Goal: Information Seeking & Learning: Understand process/instructions

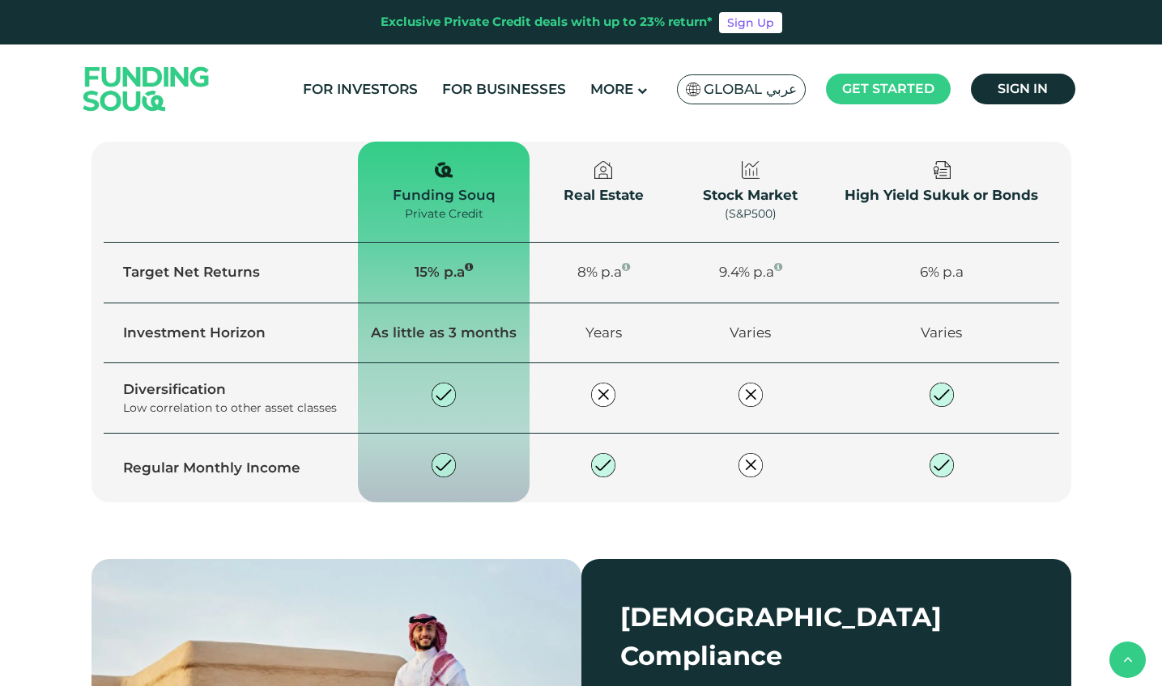
scroll to position [1157, 0]
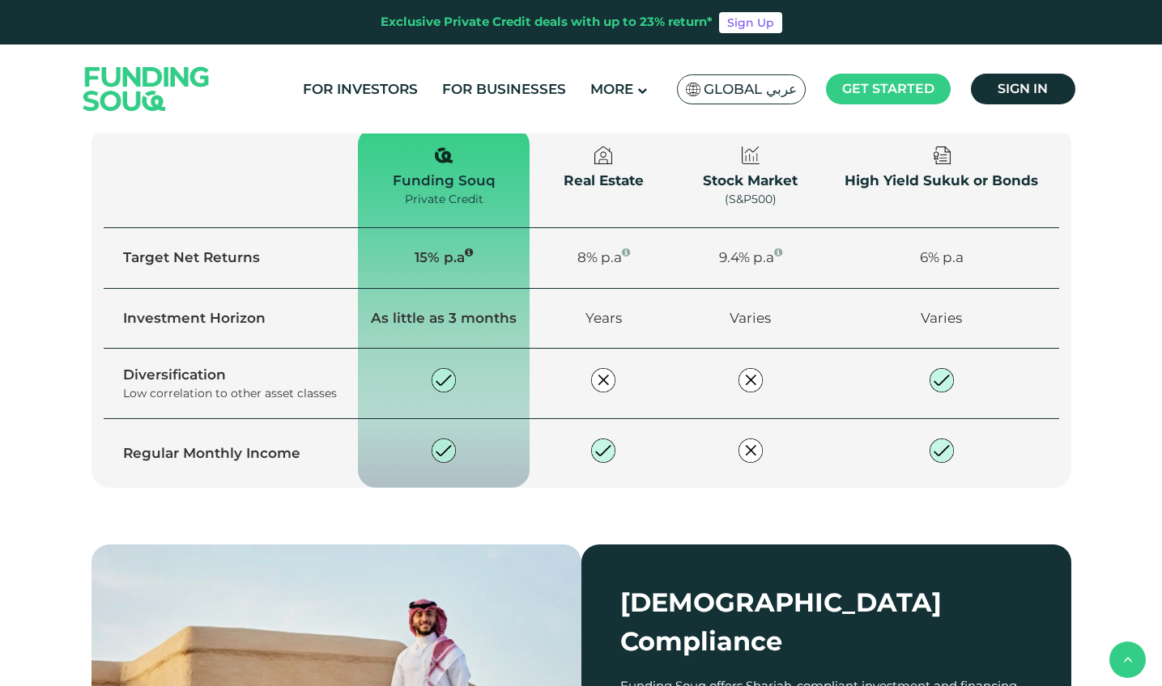
drag, startPoint x: 589, startPoint y: 413, endPoint x: 686, endPoint y: 453, distance: 104.9
click at [686, 146] on li "Invest Deposit funds and start investing." at bounding box center [696, 81] width 223 height 130
click at [905, 146] on div "Choose to withdraw your earnings or reinvest for maximum return." at bounding box center [912, 118] width 189 height 55
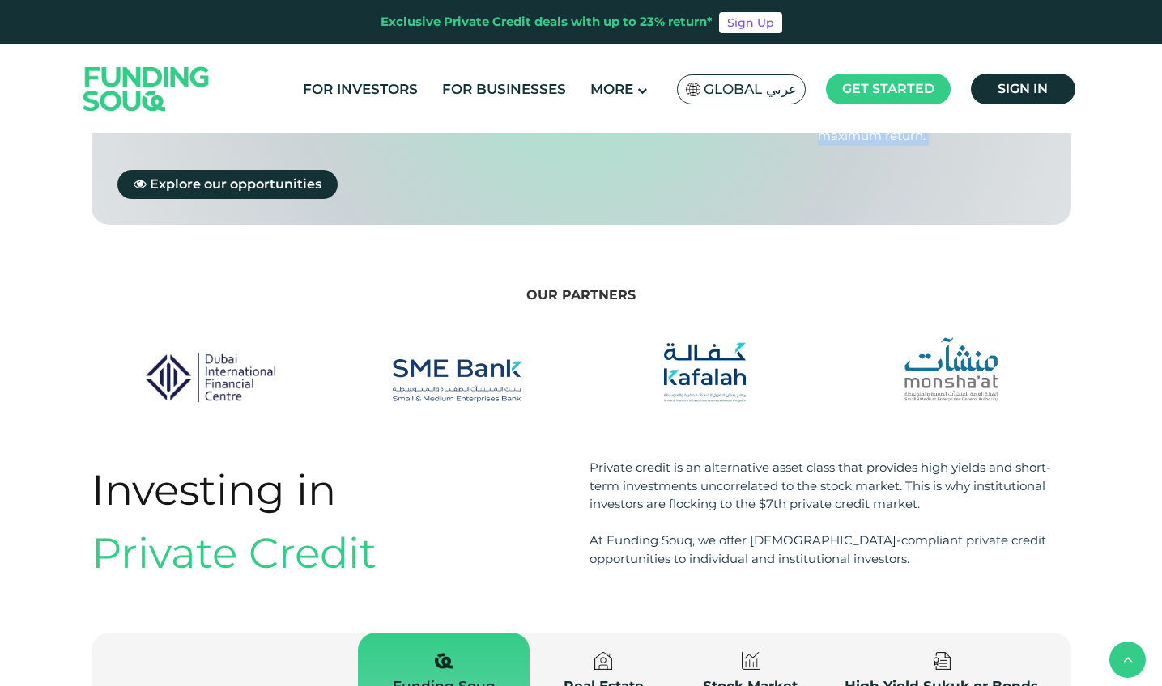
drag, startPoint x: 911, startPoint y: 407, endPoint x: 958, endPoint y: 476, distance: 83.8
click at [958, 225] on div "We make private credit investing Fast, safe, & Easy Create an account Register …" at bounding box center [581, 32] width 980 height 385
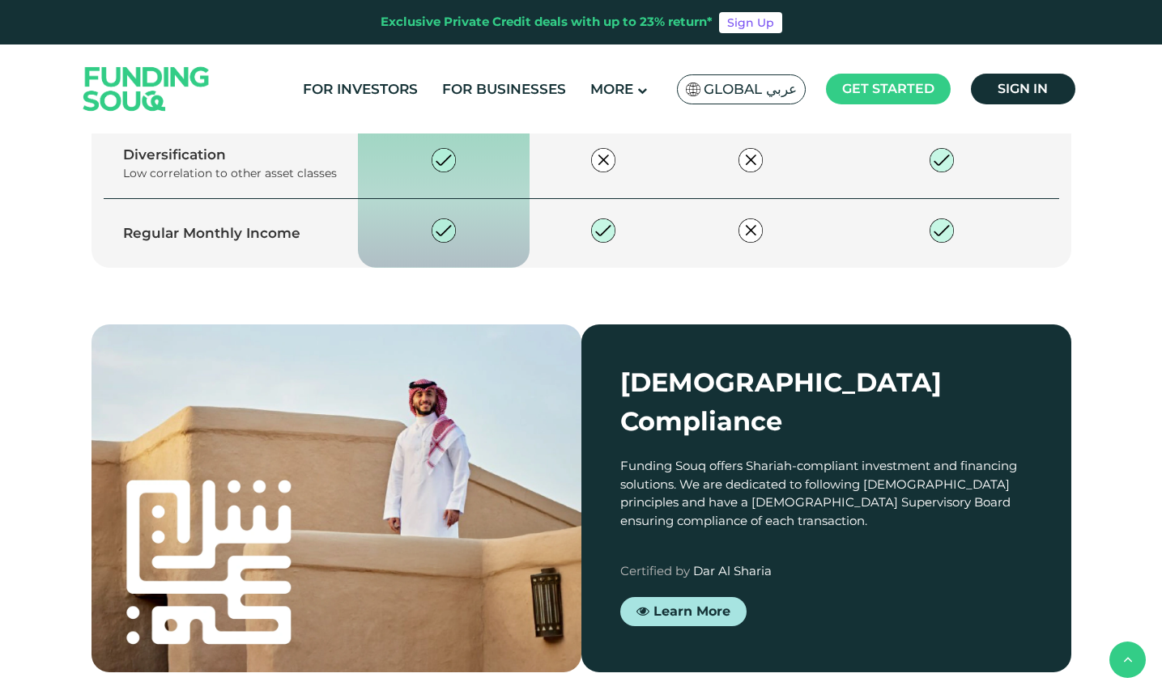
scroll to position [1885, 0]
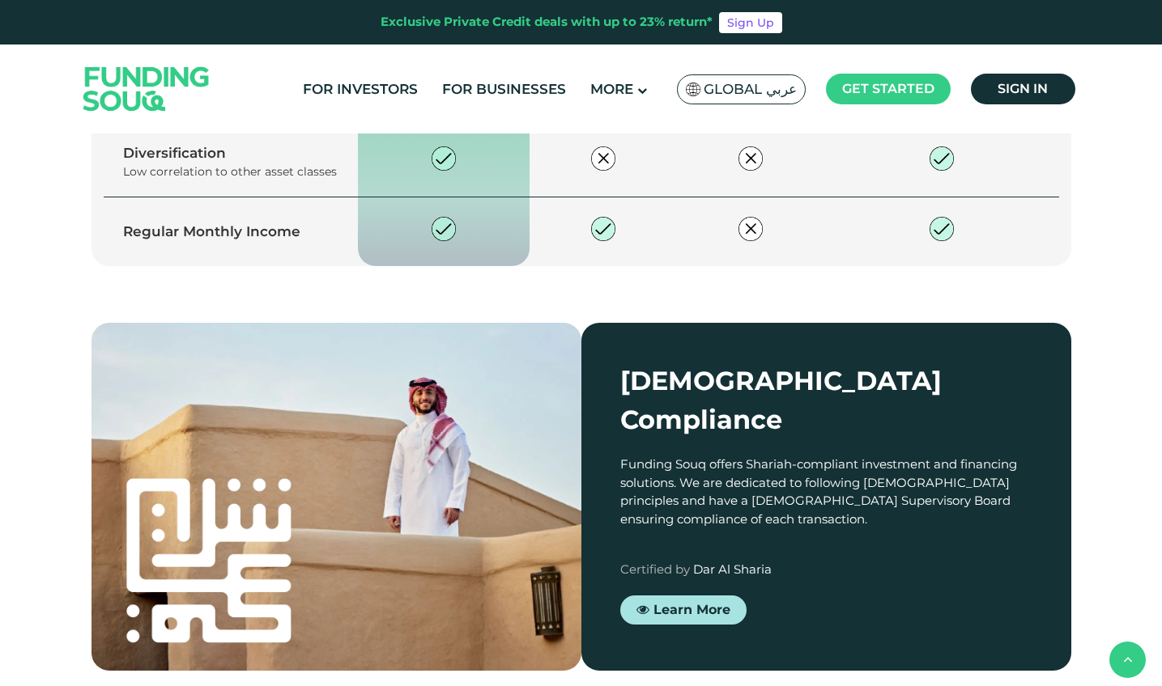
drag, startPoint x: 719, startPoint y: 349, endPoint x: 755, endPoint y: 347, distance: 36.5
click at [755, 44] on span "9.4% p.a" at bounding box center [750, 36] width 63 height 16
click at [466, 36] on icon "15% Net yield (expected) by activating Auto Invest" at bounding box center [469, 31] width 8 height 10
click at [26, 323] on div "Investing in Private Credit Private credit is an alternative asset class that p…" at bounding box center [581, 27] width 1162 height 592
drag, startPoint x: 127, startPoint y: 483, endPoint x: 336, endPoint y: 483, distance: 208.9
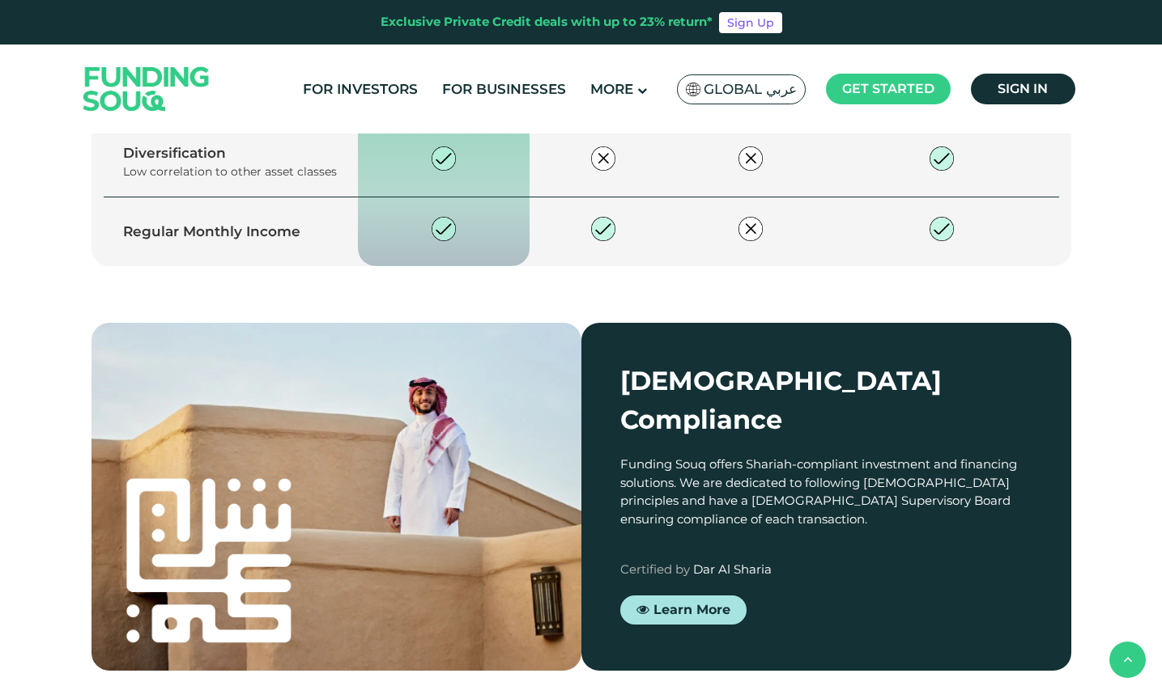
click at [336, 181] on div "Low correlation to other asset classes" at bounding box center [231, 172] width 216 height 17
click at [73, 323] on div "Investing in Private Credit Private credit is an alternative asset class that p…" at bounding box center [581, 27] width 1162 height 592
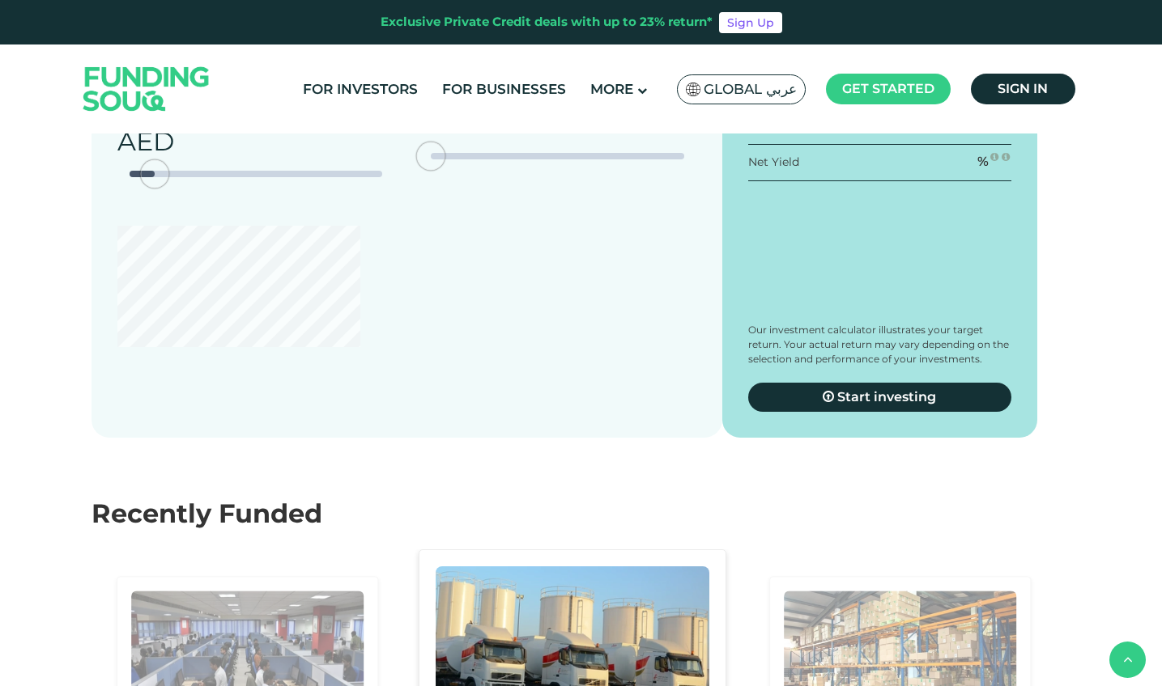
scroll to position [2682, 0]
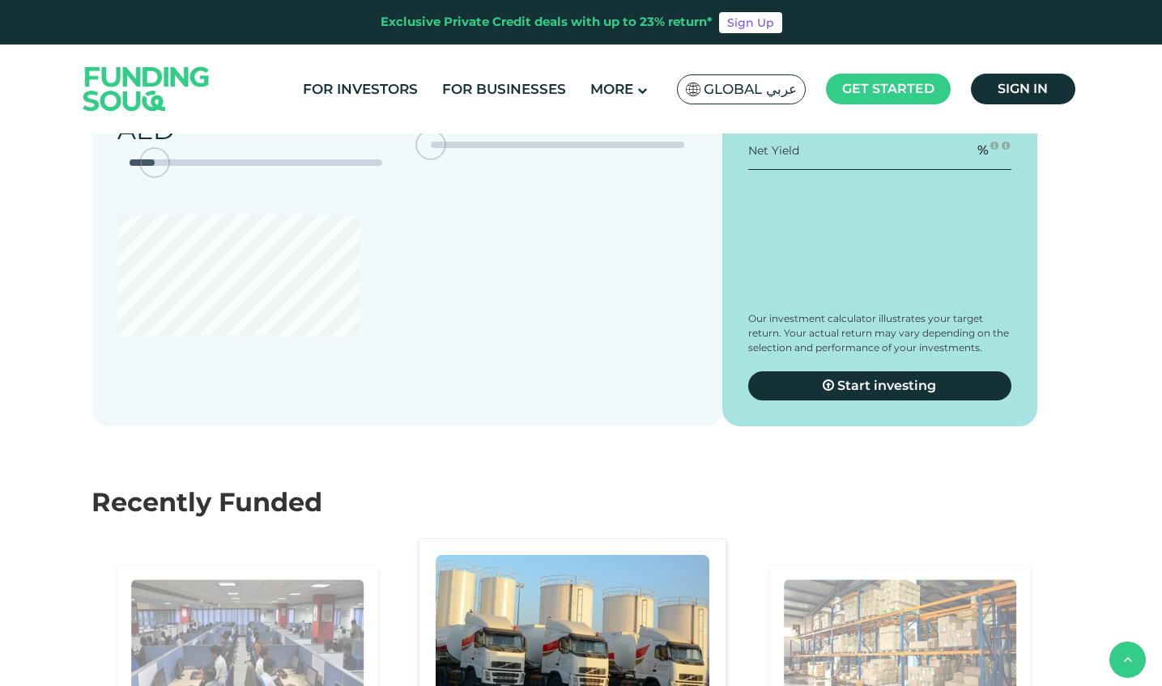
type tc-range-slider "4"
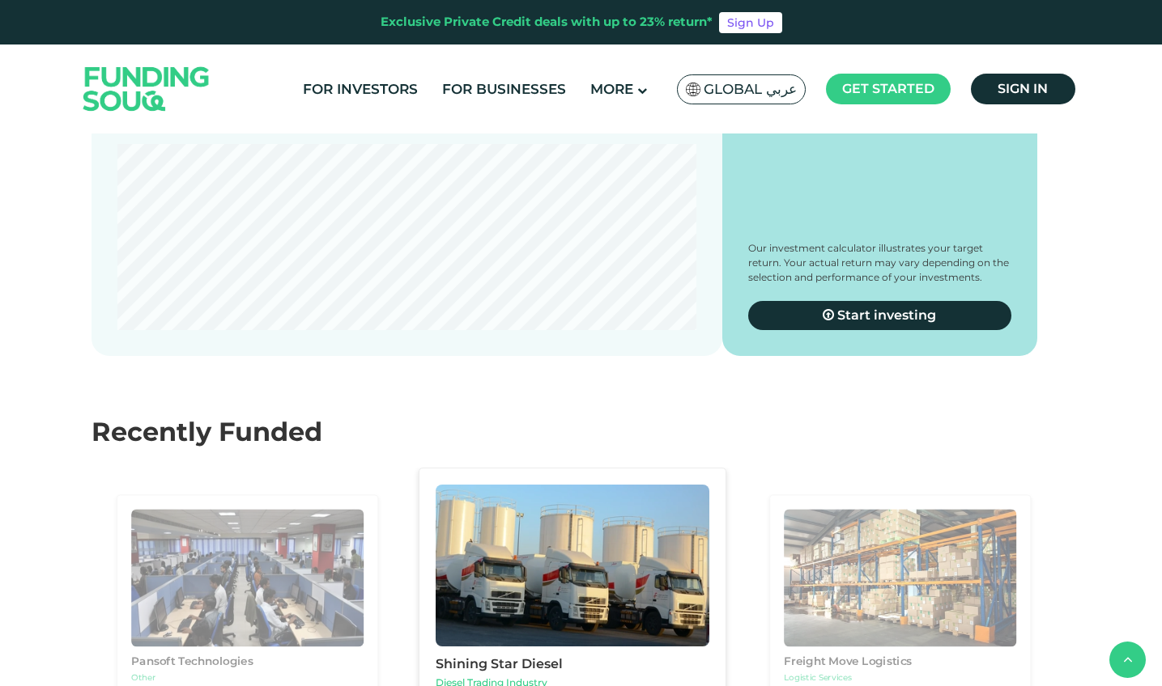
scroll to position [2760, 0]
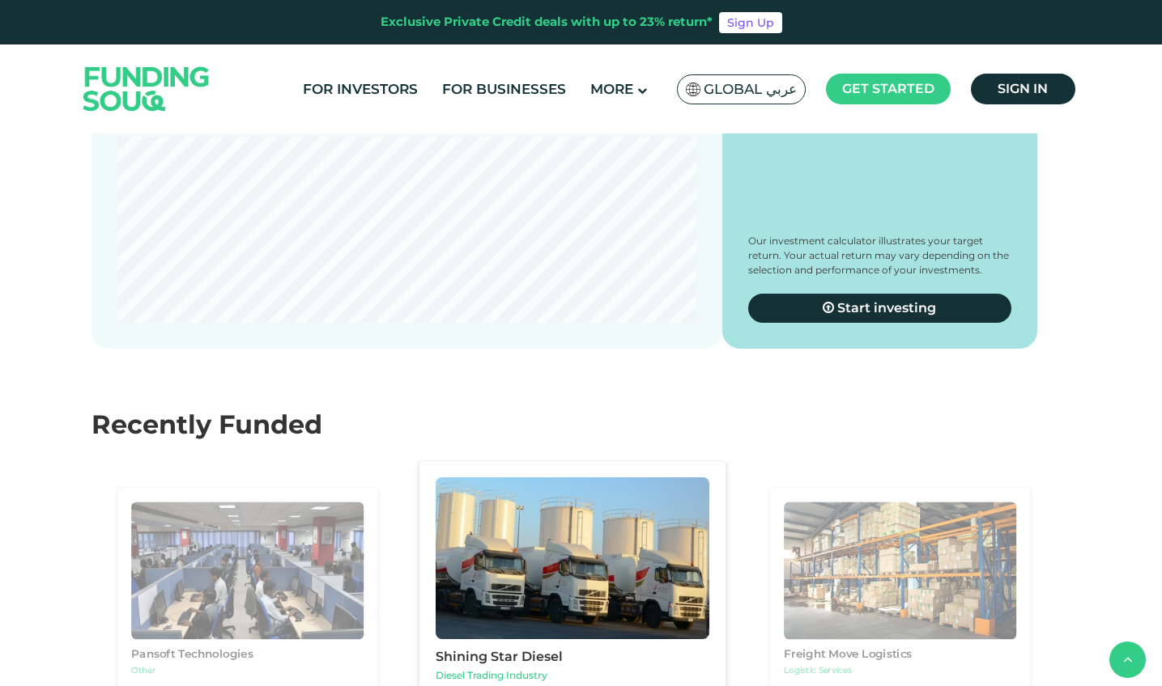
radio input "true"
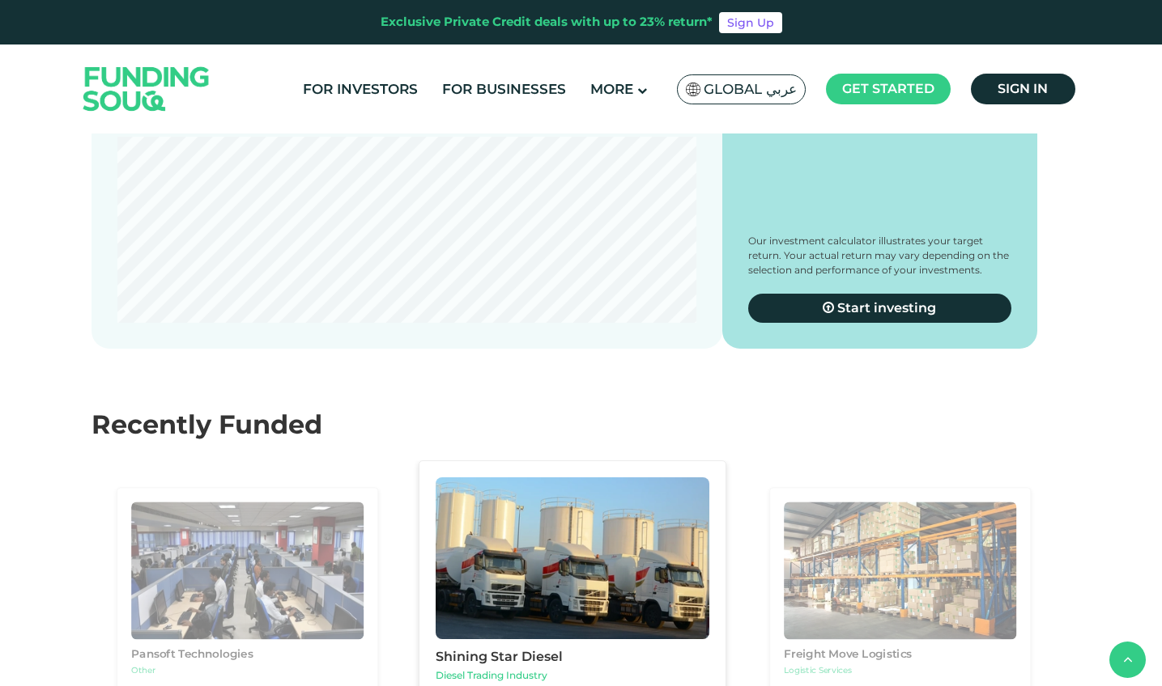
radio input "true"
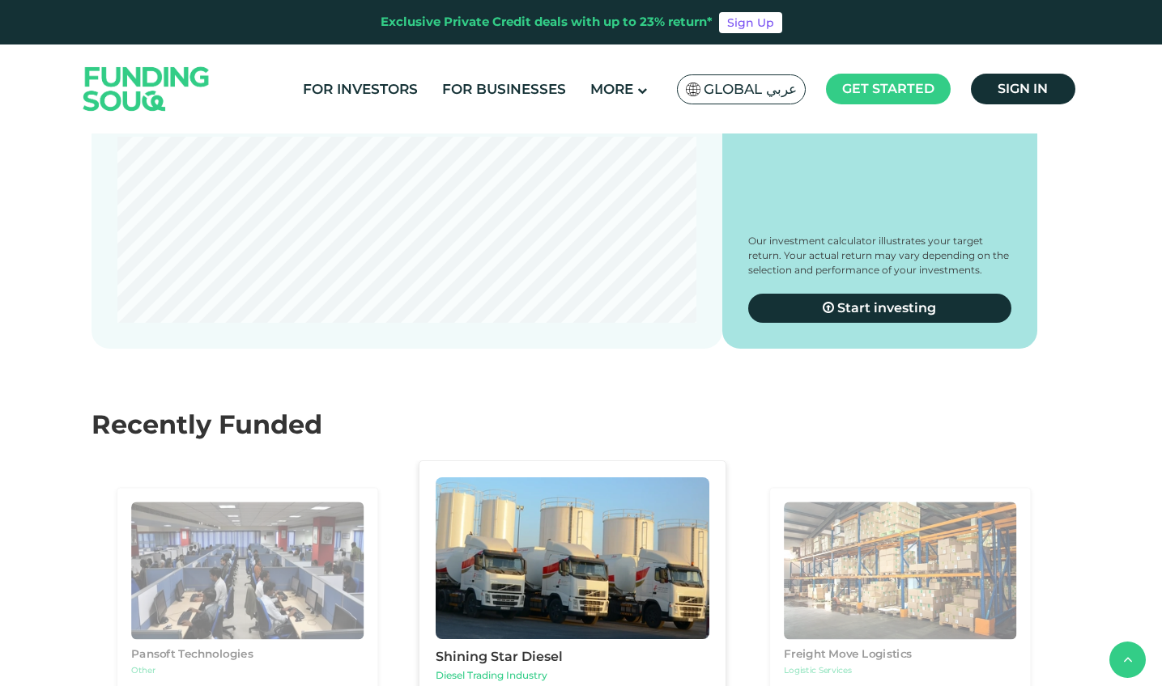
radio input "true"
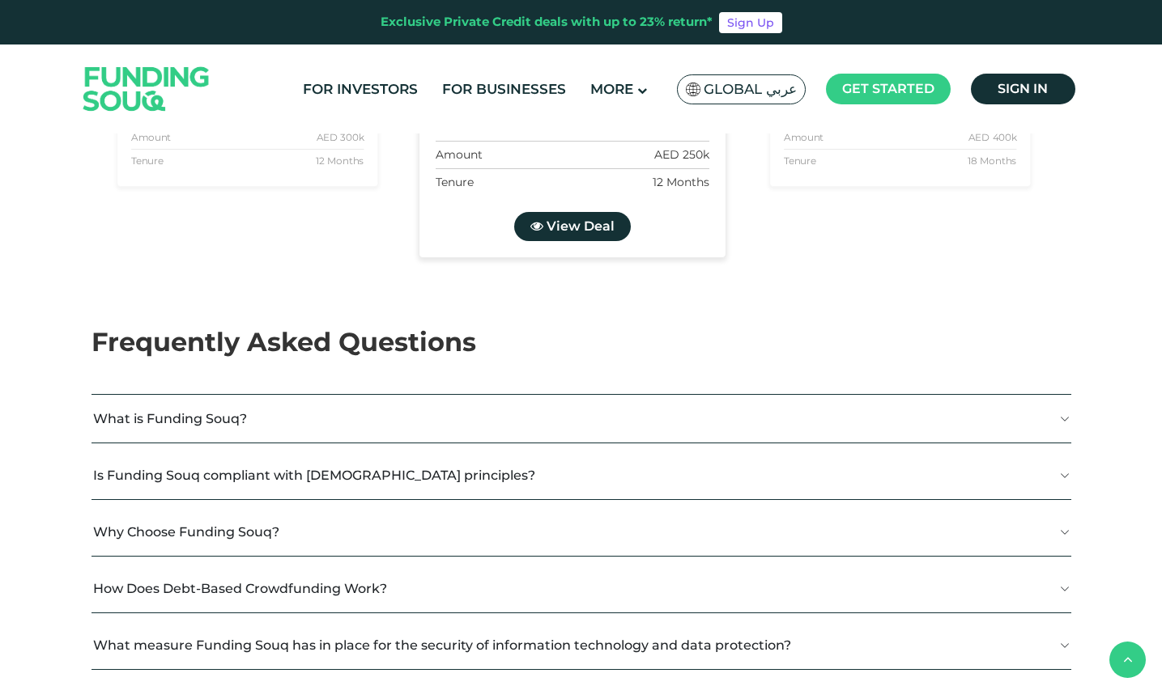
scroll to position [3361, 0]
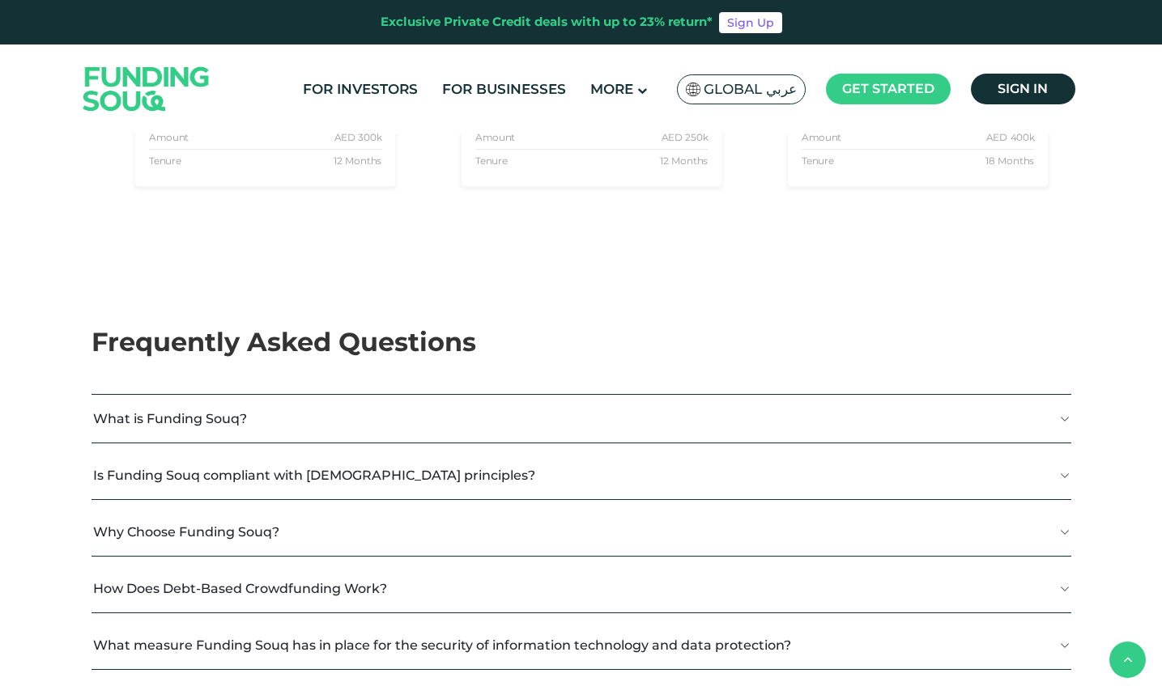
drag, startPoint x: 654, startPoint y: 466, endPoint x: 672, endPoint y: 470, distance: 18.1
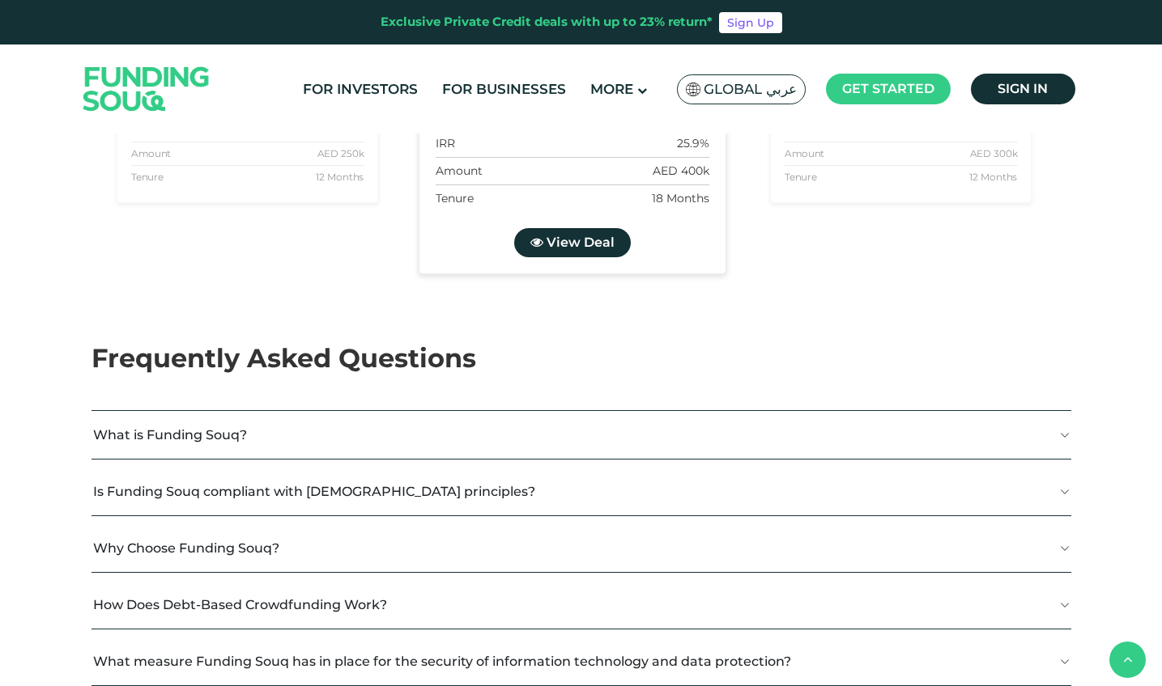
scroll to position [3335, 0]
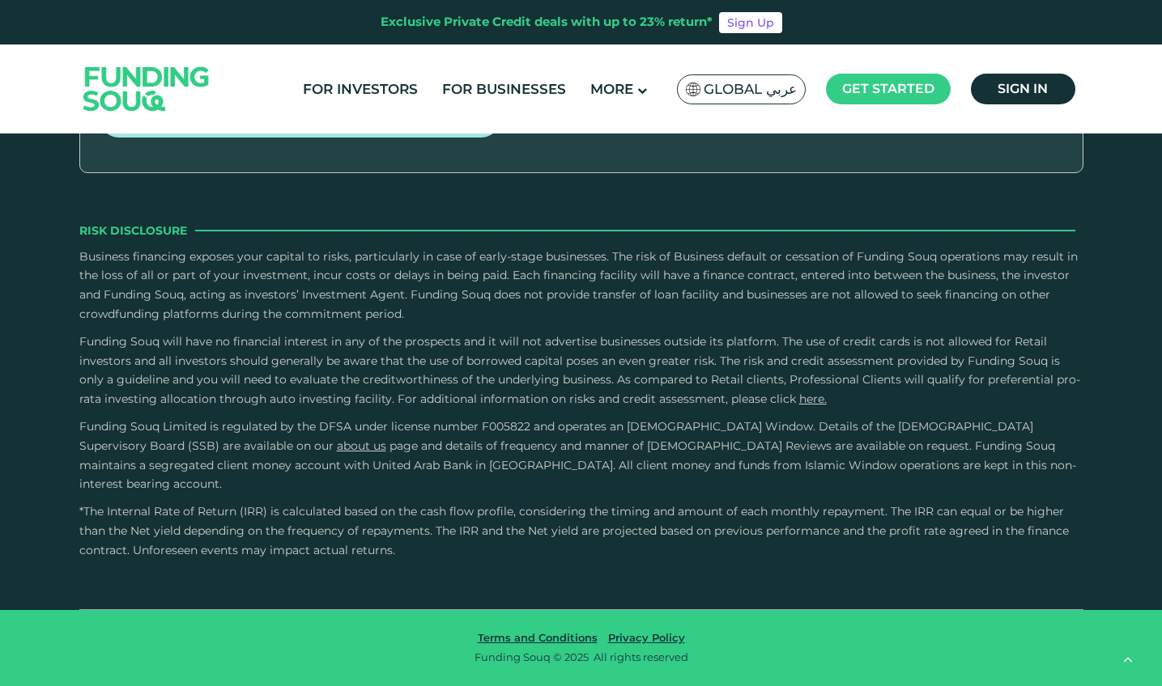
type tc-range-slider "4"
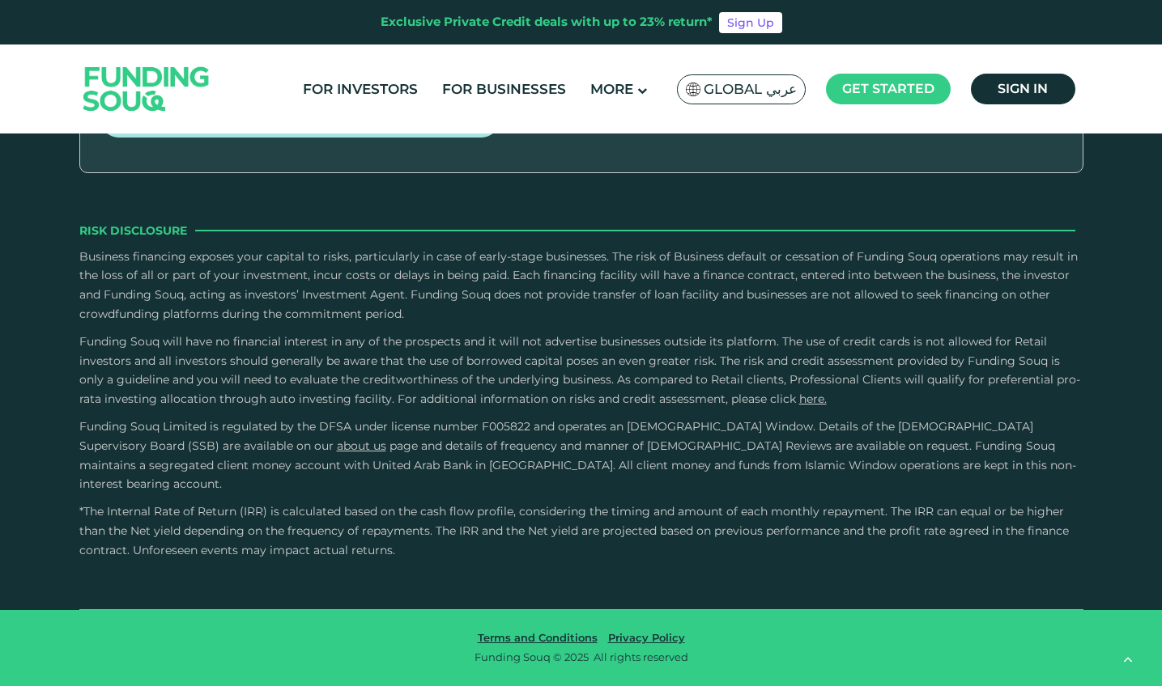
drag, startPoint x: 689, startPoint y: 444, endPoint x: 18, endPoint y: 483, distance: 672.3
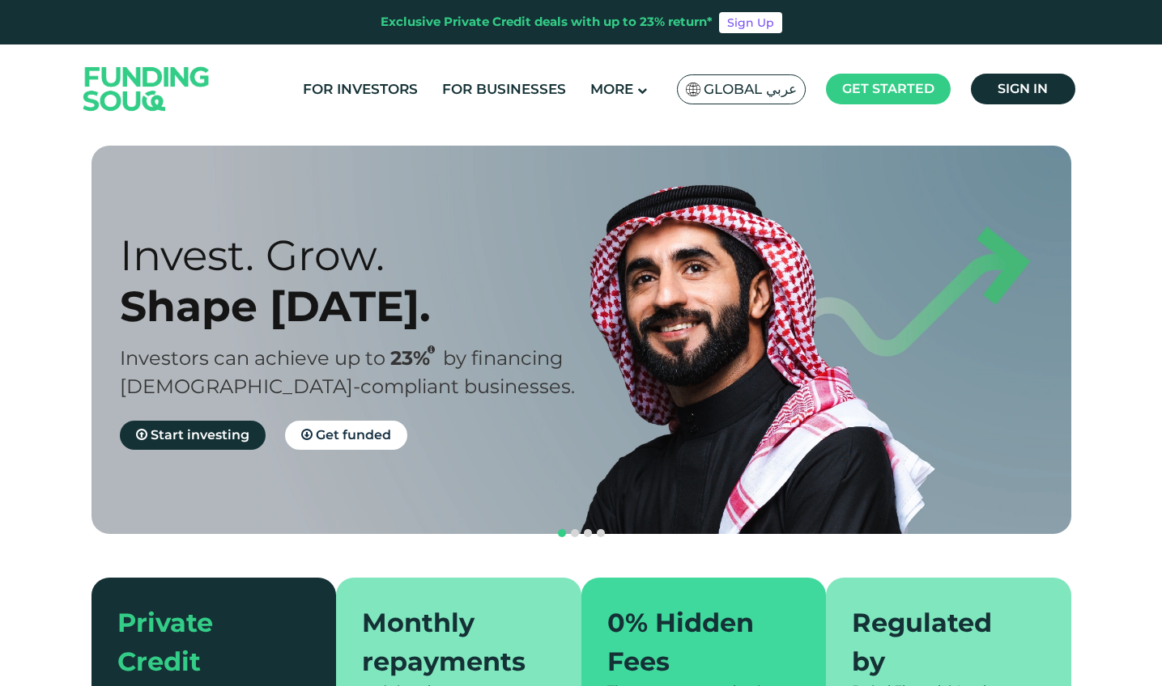
scroll to position [0, 0]
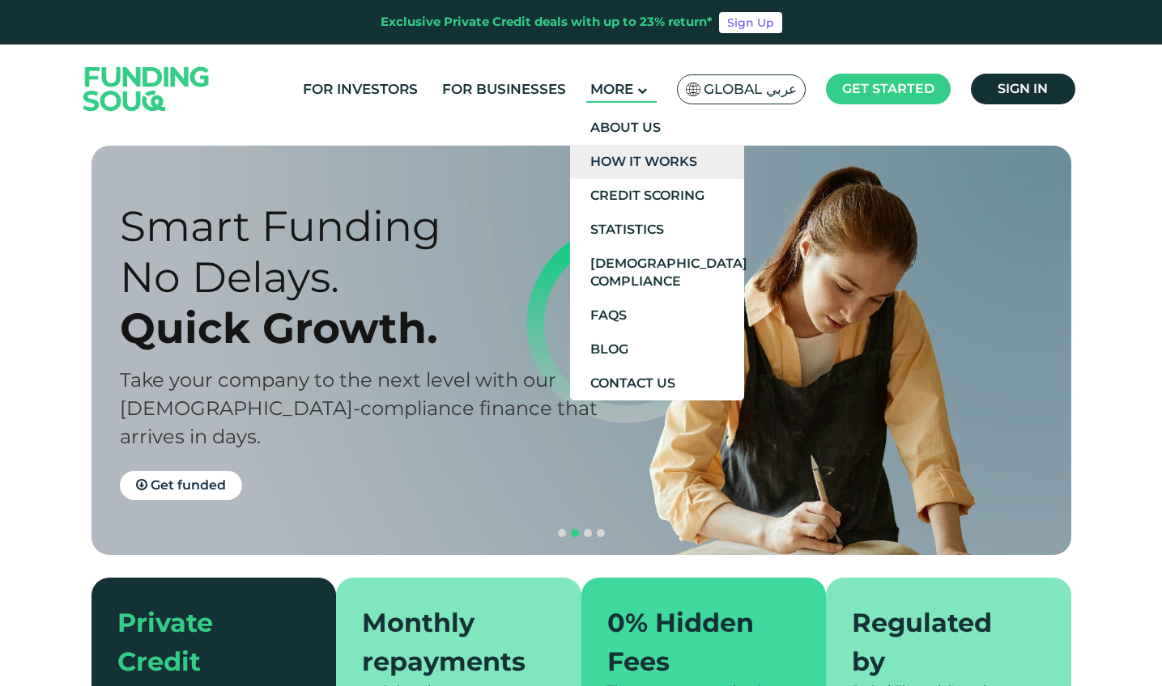
click at [636, 156] on link "How It Works" at bounding box center [657, 162] width 174 height 34
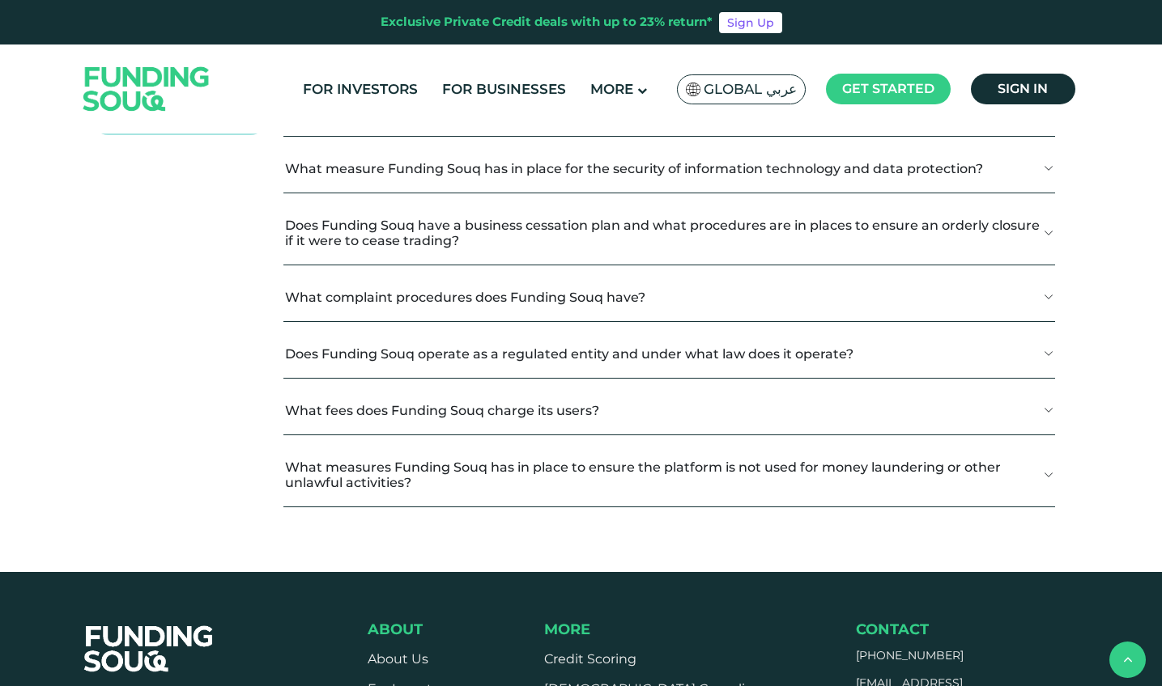
scroll to position [1972, 0]
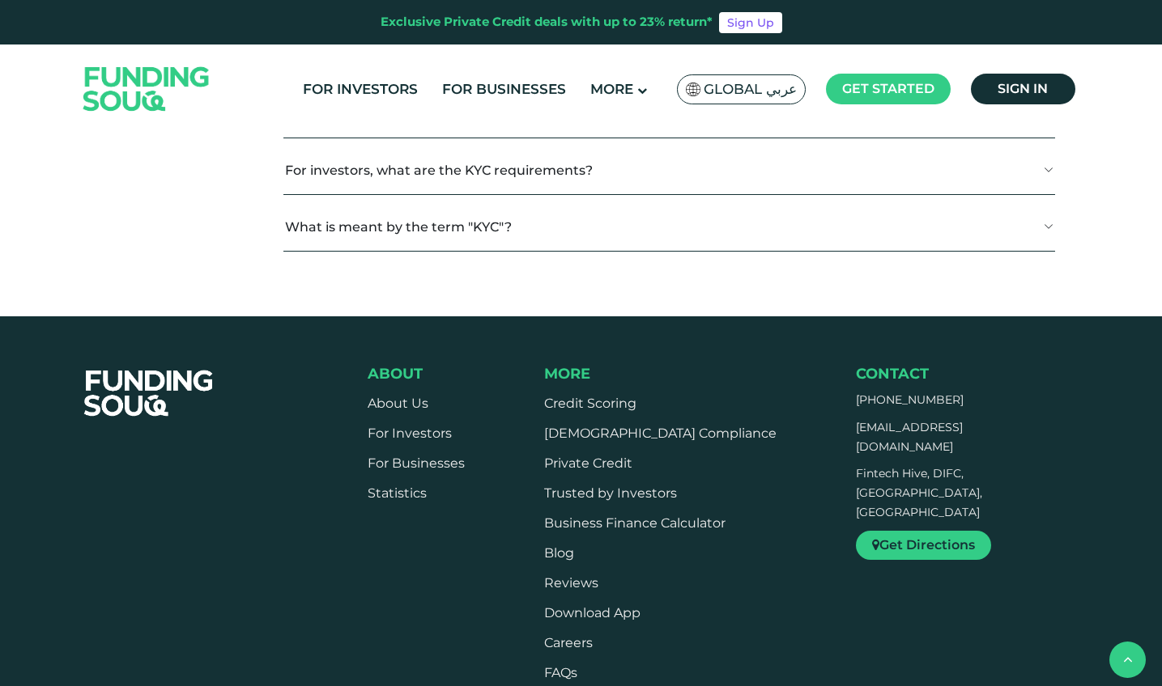
scroll to position [2166, 0]
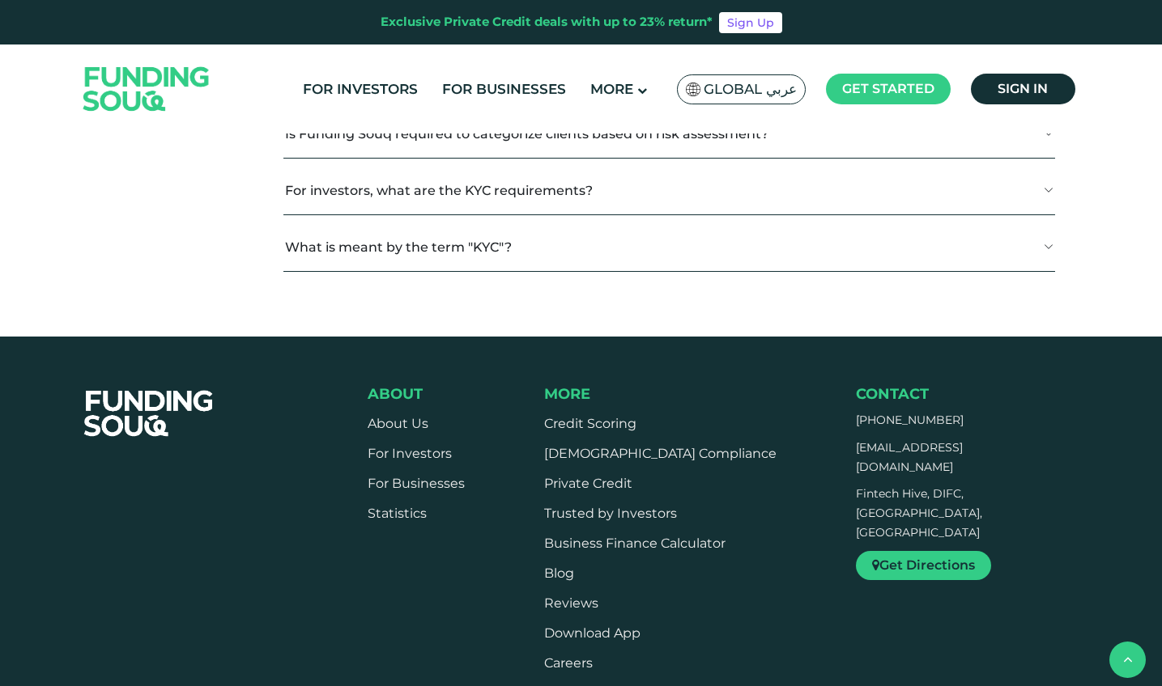
drag, startPoint x: 402, startPoint y: 354, endPoint x: 646, endPoint y: 350, distance: 244.5
click at [646, 32] on p "Individuals who do not receive a salary can become Investors, although the Comp…" at bounding box center [663, 15] width 756 height 34
click at [736, 32] on p "Individuals who do not receive a salary can become Investors, although the Comp…" at bounding box center [663, 15] width 756 height 34
drag, startPoint x: 736, startPoint y: 353, endPoint x: 617, endPoint y: 367, distance: 119.8
click at [617, 32] on p "Individuals who do not receive a salary can become Investors, although the Comp…" at bounding box center [663, 15] width 756 height 34
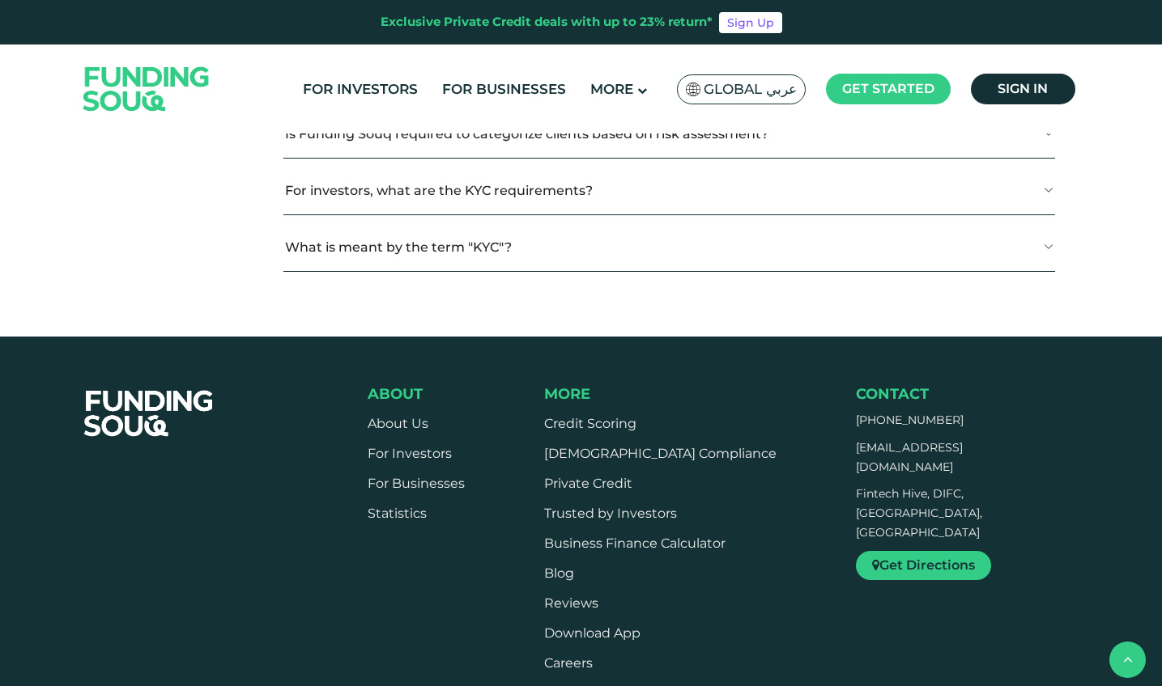
click at [173, 296] on div "General KYC Investors Businesses CRS What is Auto-Investing? here." at bounding box center [581, 9] width 980 height 573
click at [516, 101] on button "Am I eligible to become a investor on Funding Souq if I am not a UAE resident?" at bounding box center [668, 77] width 771 height 48
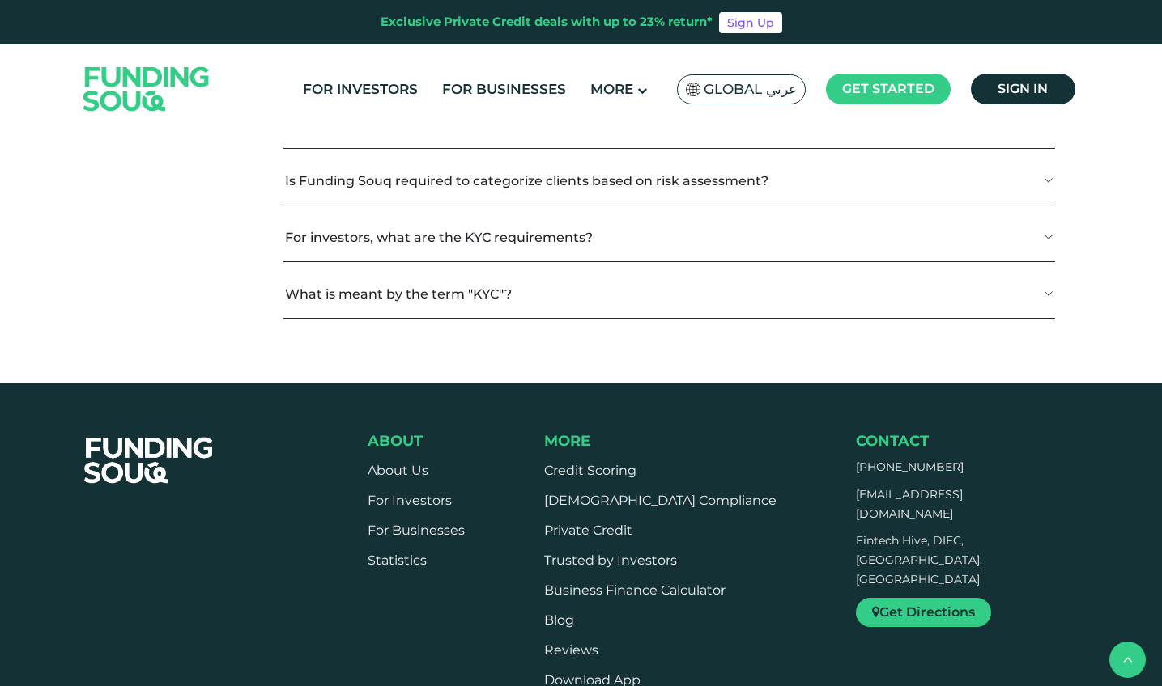
drag, startPoint x: 427, startPoint y: 460, endPoint x: 703, endPoint y: 459, distance: 276.9
click at [703, 117] on span "Funding Souq is open to most investors except for a few nationalities due to lo…" at bounding box center [595, 109] width 620 height 15
click at [255, 343] on div "General KYC Investors Businesses CRS What is Auto-Investing? here." at bounding box center [581, 33] width 980 height 620
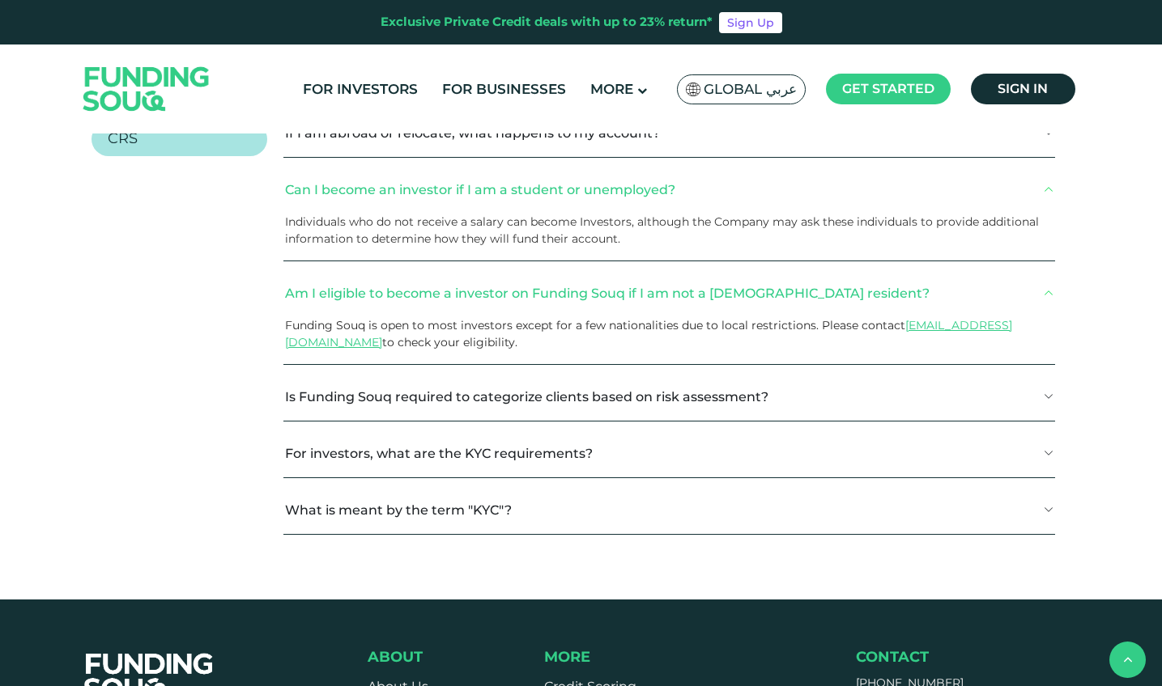
scroll to position [1937, 0]
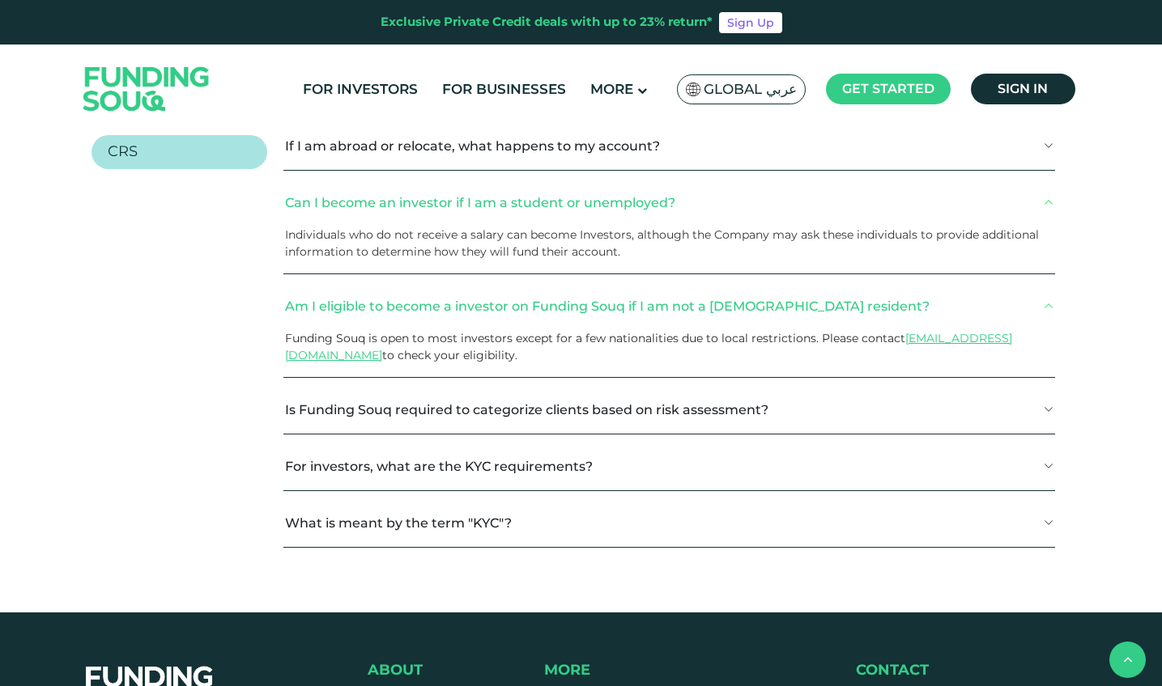
click at [159, 74] on h2 "Investors" at bounding box center [141, 65] width 66 height 18
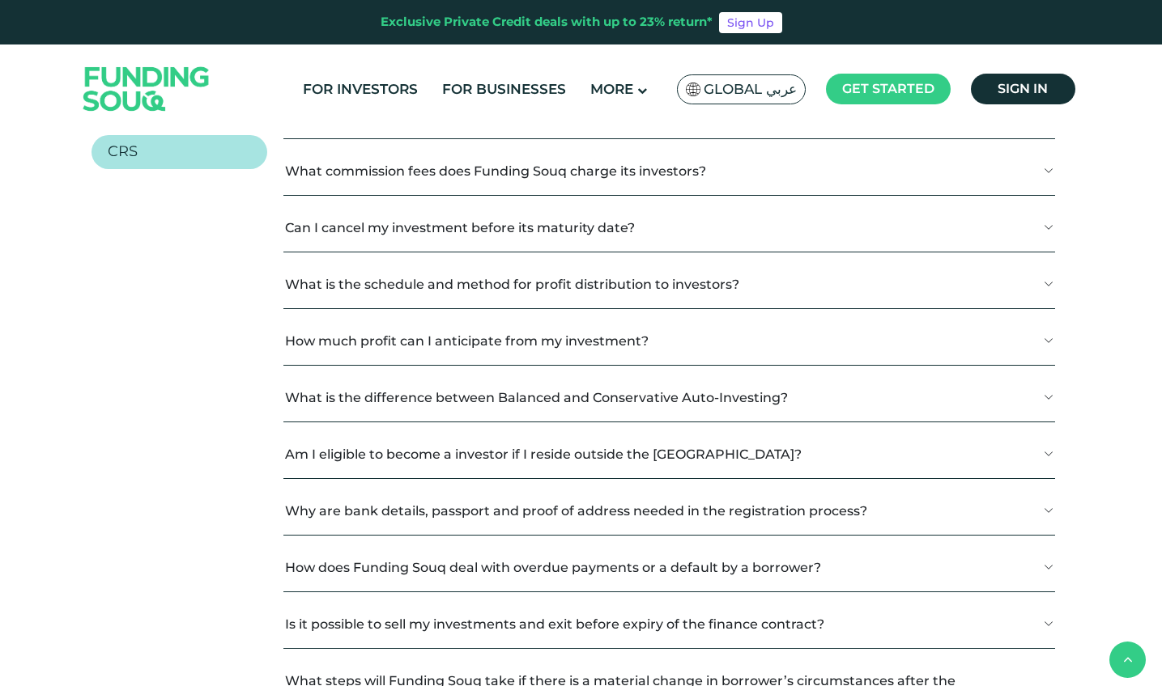
drag, startPoint x: 402, startPoint y: 372, endPoint x: 836, endPoint y: 376, distance: 433.9
click at [836, 69] on p "Auto-Investing is a feature that allows you to invest your available funds in a…" at bounding box center [663, 35] width 756 height 68
click at [446, 69] on p "Auto-Investing is a feature that allows you to invest your available funds in a…" at bounding box center [663, 35] width 756 height 68
drag, startPoint x: 446, startPoint y: 393, endPoint x: 485, endPoint y: 393, distance: 38.9
click at [485, 69] on p "Auto-Investing is a feature that allows you to invest your available funds in a…" at bounding box center [663, 35] width 756 height 68
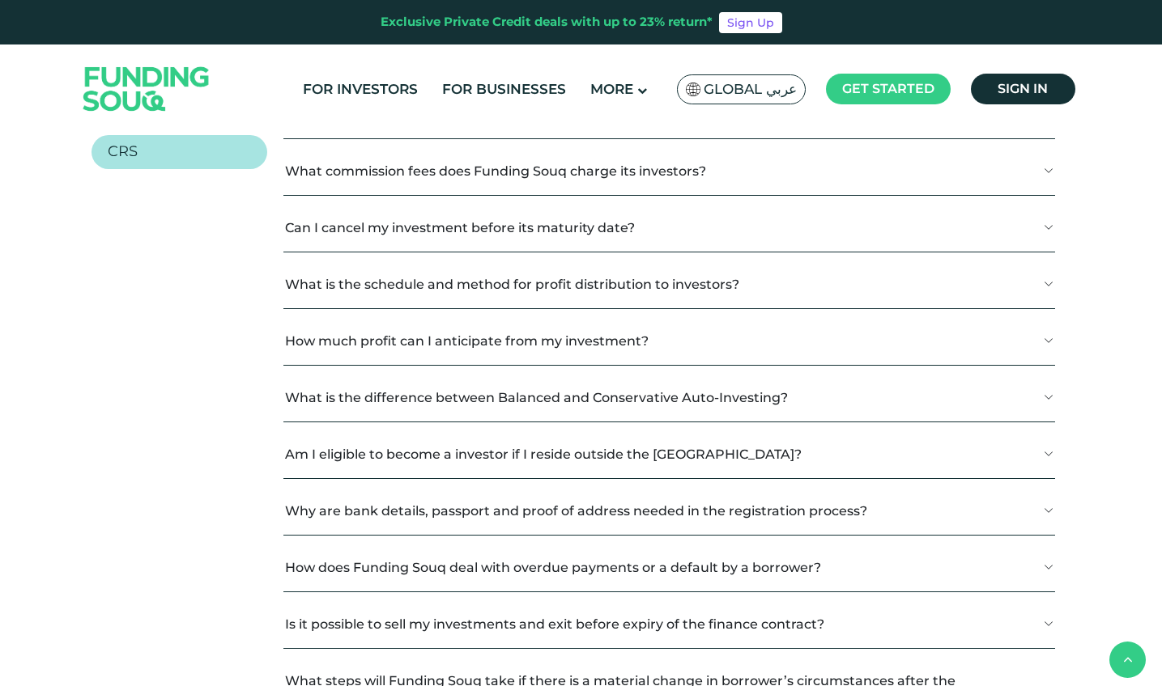
drag, startPoint x: 697, startPoint y: 386, endPoint x: 1018, endPoint y: 392, distance: 321.4
click at [1018, 69] on p "Auto-Investing is a feature that allows you to invest your available funds in a…" at bounding box center [663, 35] width 756 height 68
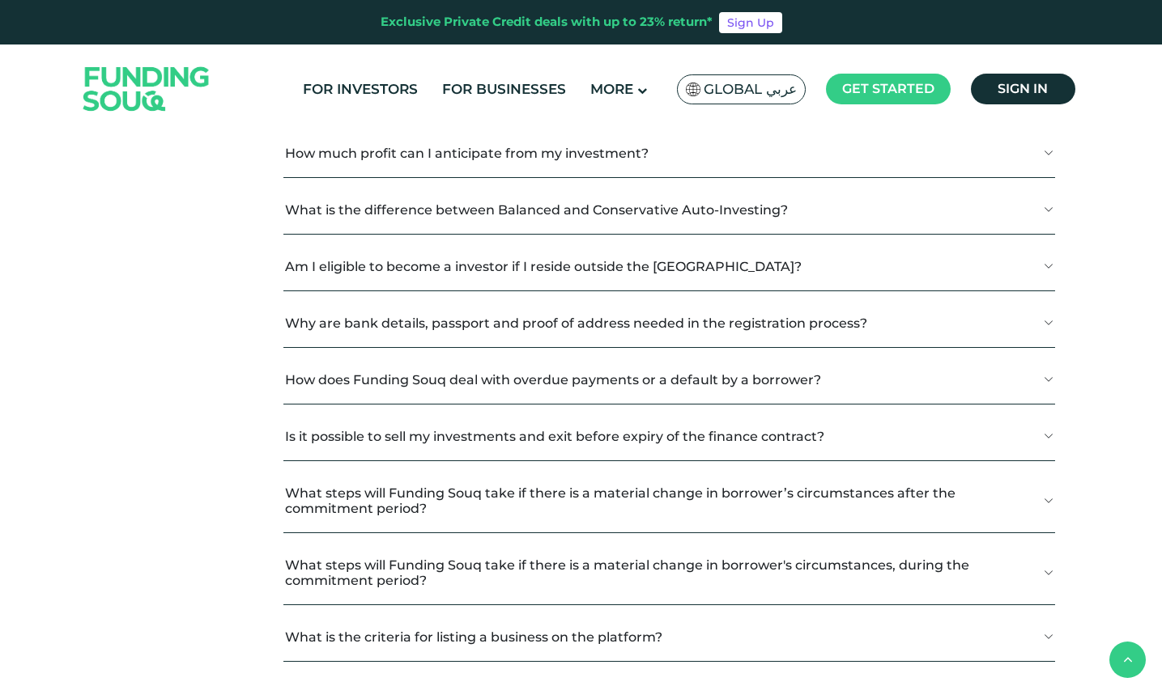
scroll to position [2130, 0]
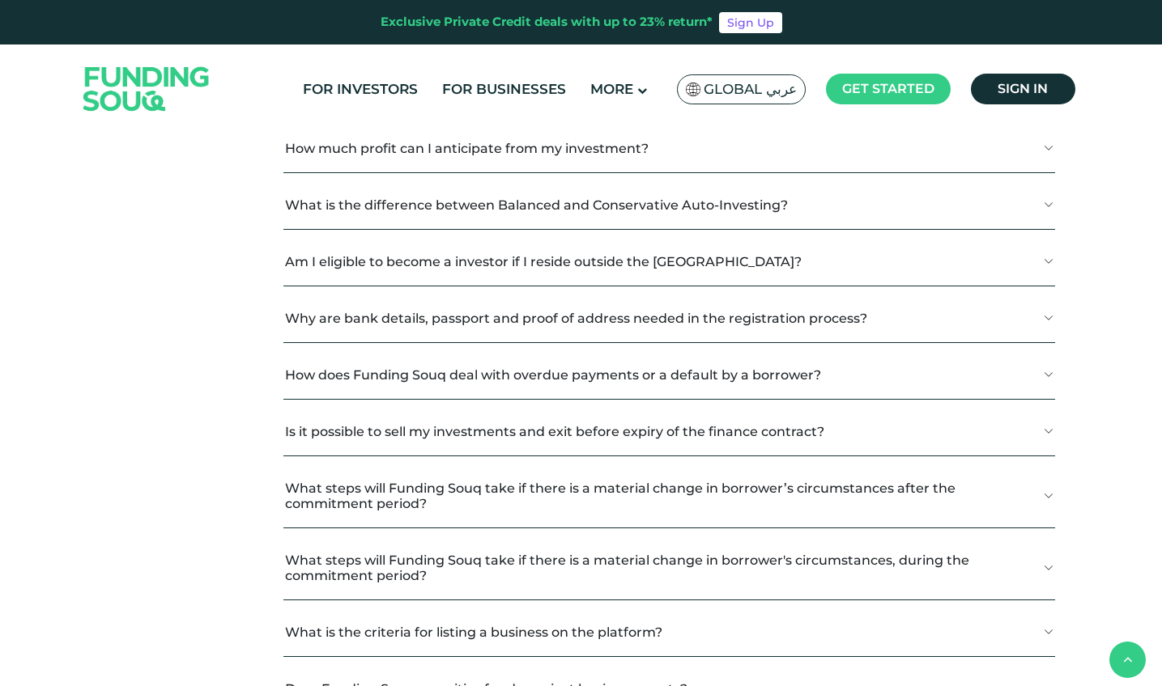
click at [433, 59] on button "Can I cancel my investment before its maturity date?" at bounding box center [668, 35] width 771 height 48
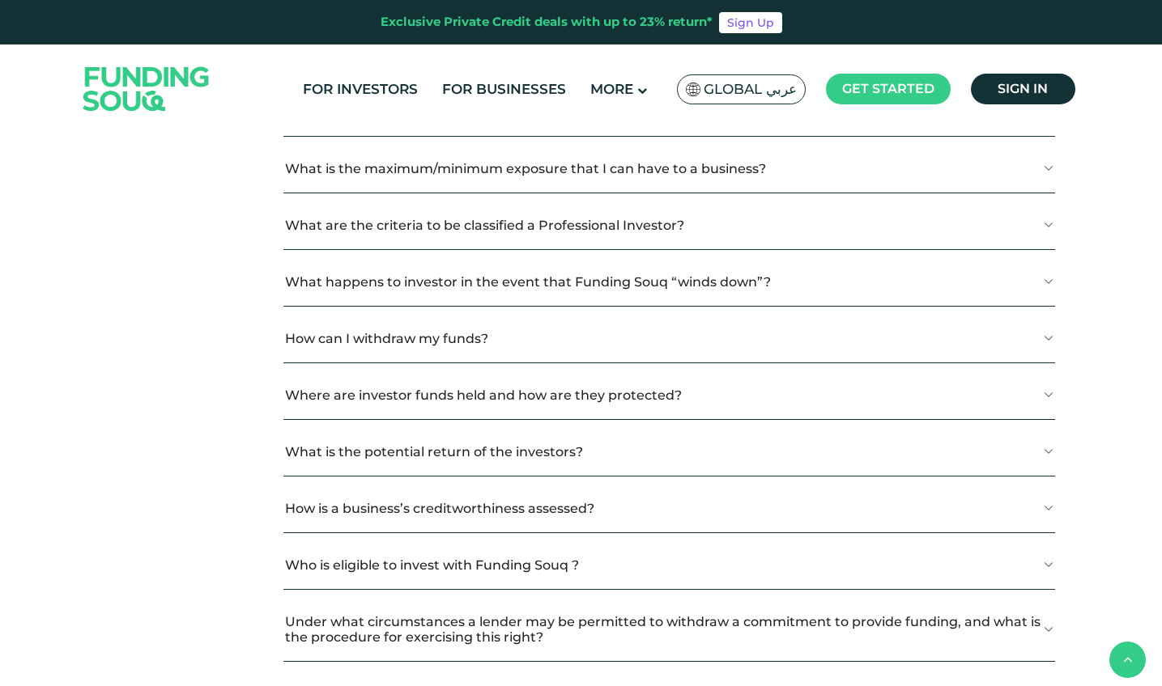
scroll to position [2926, 0]
click at [443, 134] on button "What is the minimum investment requirement?" at bounding box center [668, 111] width 771 height 48
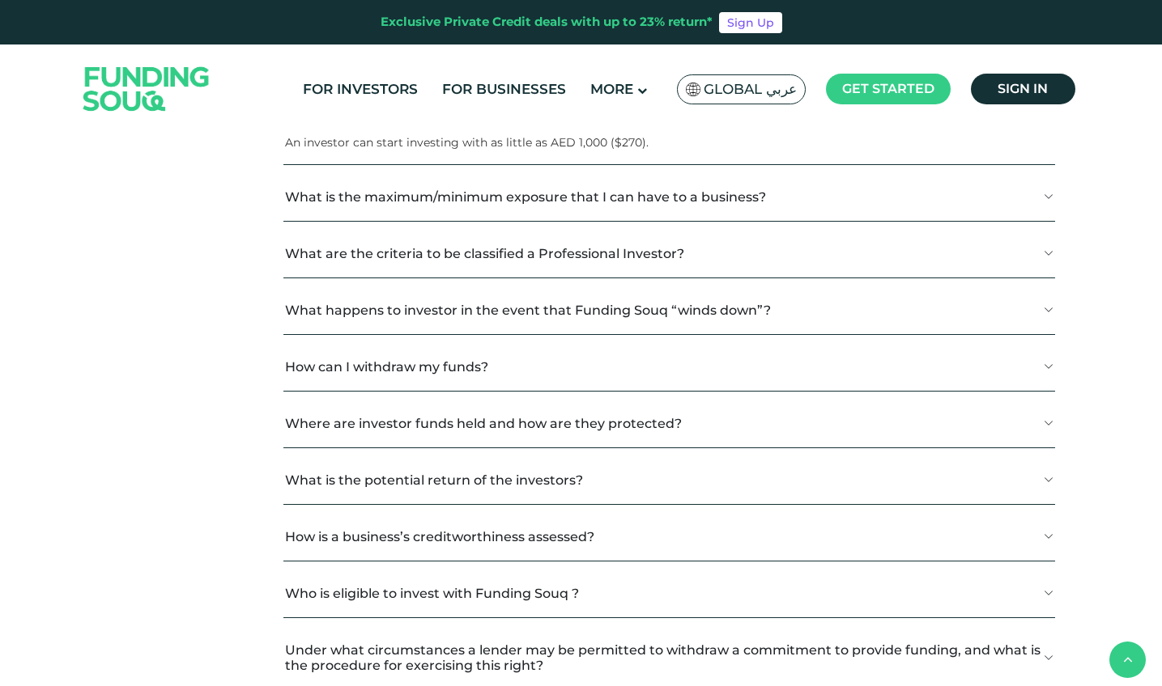
drag, startPoint x: 645, startPoint y: 472, endPoint x: 188, endPoint y: 521, distance: 460.0
drag, startPoint x: 574, startPoint y: 472, endPoint x: 605, endPoint y: 474, distance: 30.8
click at [605, 151] on p "An investor can start investing with as little as AED 1,000 ($270)." at bounding box center [663, 142] width 756 height 17
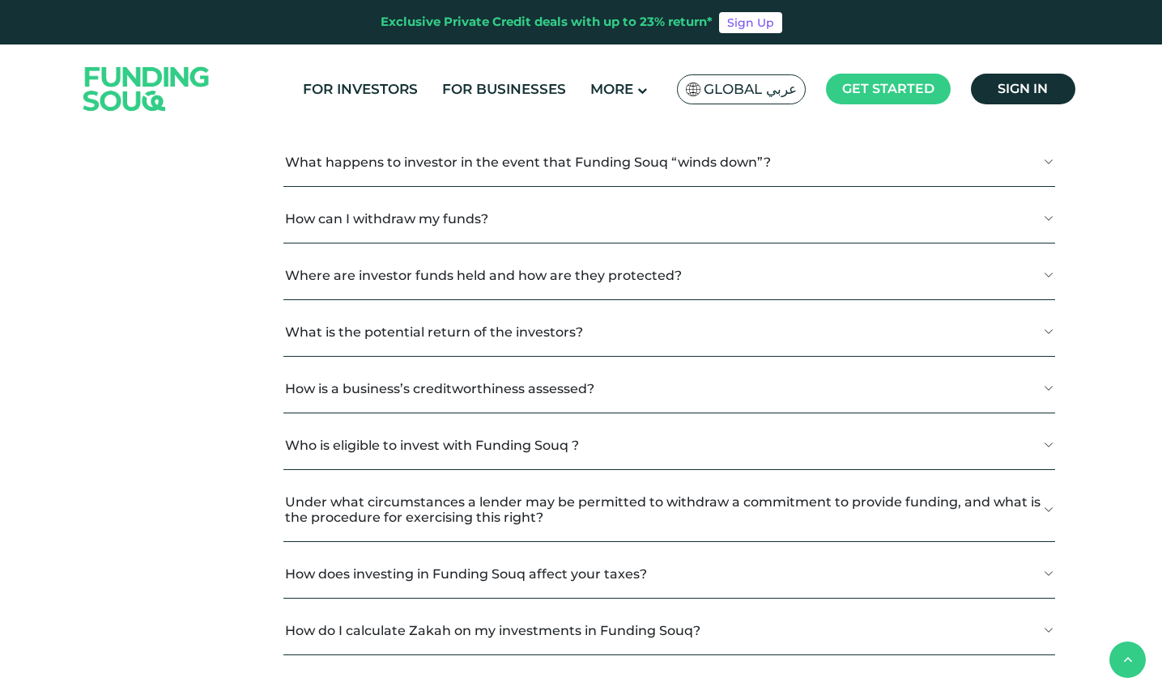
scroll to position [3079, 0]
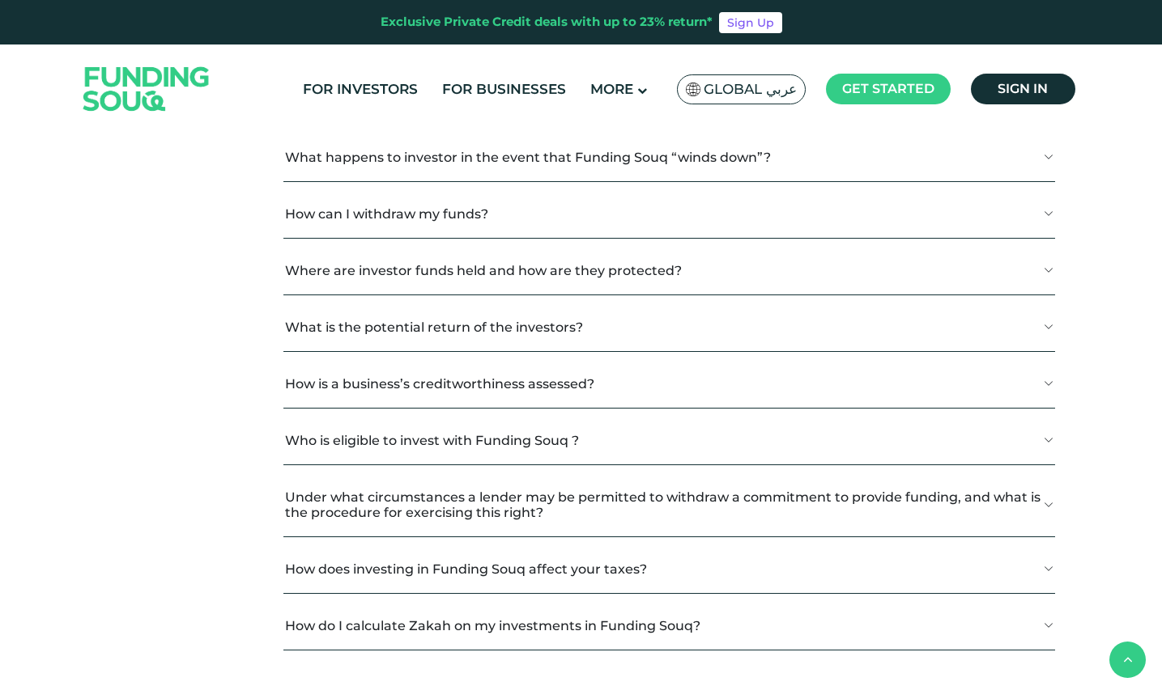
click at [650, 181] on button "What happens to investor in the event that Funding Souq “winds down”?" at bounding box center [668, 158] width 771 height 48
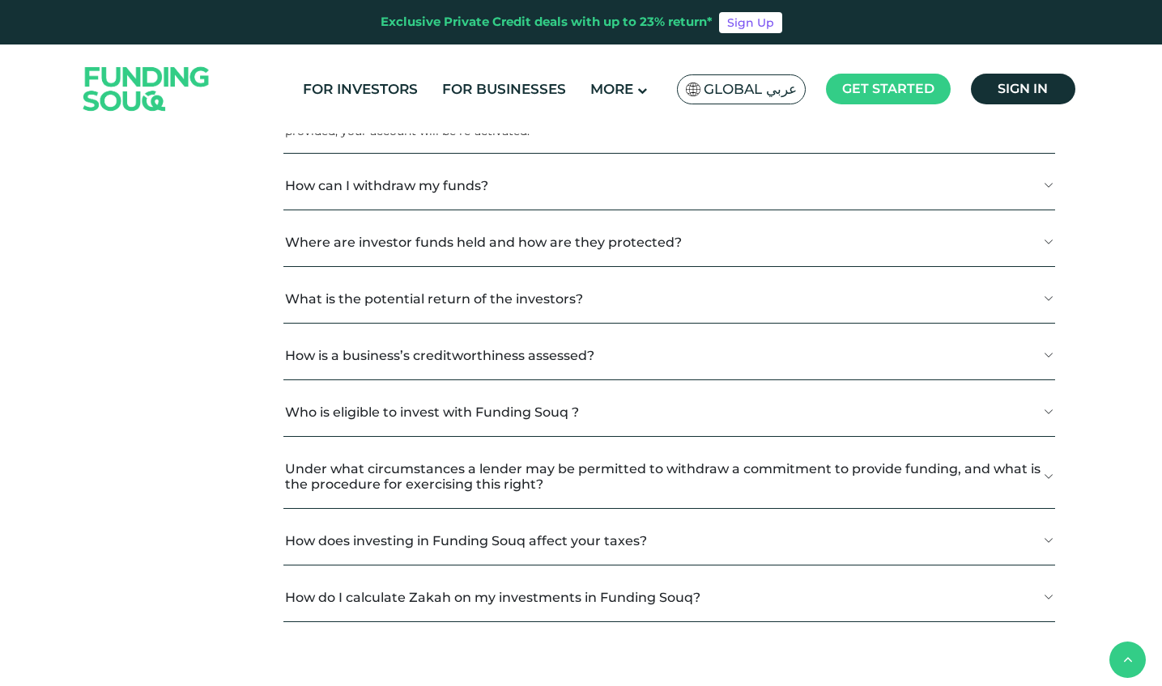
scroll to position [3202, 0]
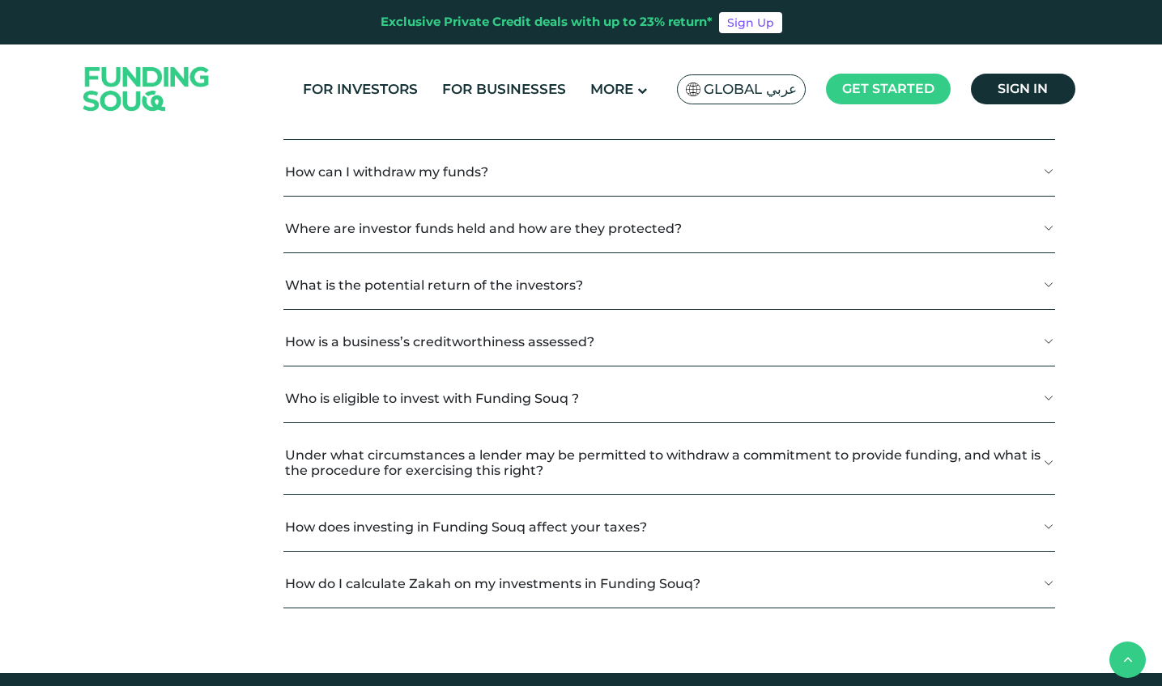
drag, startPoint x: 680, startPoint y: 396, endPoint x: 739, endPoint y: 402, distance: 59.4
click at [739, 125] on span "An investor account enters “wind down” status once it is suspended due to manda…" at bounding box center [656, 92] width 742 height 66
click at [584, 125] on span "An investor account enters “wind down” status once it is suspended due to manda…" at bounding box center [656, 92] width 742 height 66
drag, startPoint x: 453, startPoint y: 411, endPoint x: 686, endPoint y: 427, distance: 233.7
click at [686, 125] on span "An investor account enters “wind down” status once it is suspended due to manda…" at bounding box center [656, 92] width 742 height 66
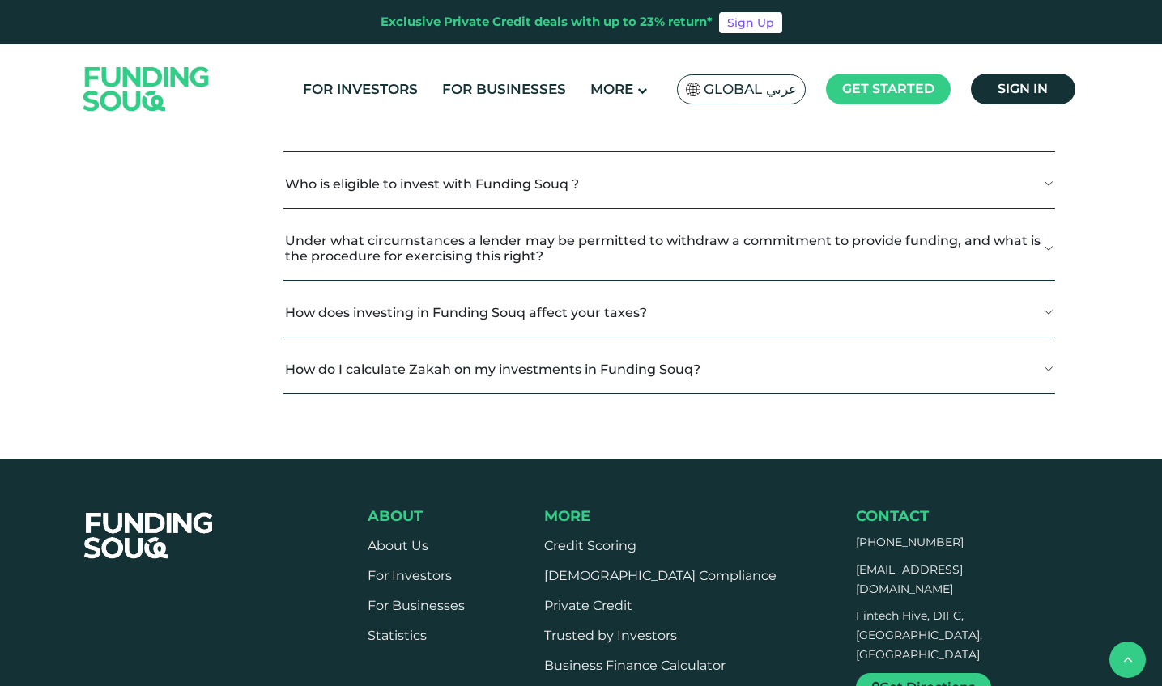
scroll to position [3421, 0]
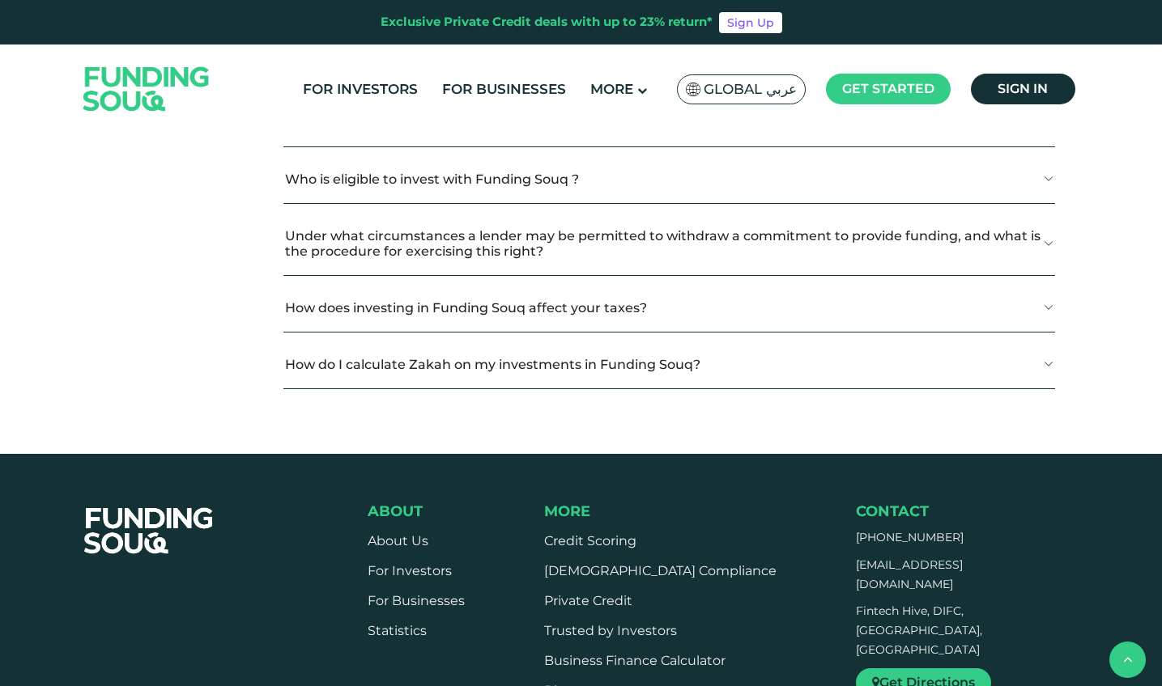
click at [474, 33] on button "Where are investor funds held and how are they protected?" at bounding box center [668, 9] width 771 height 48
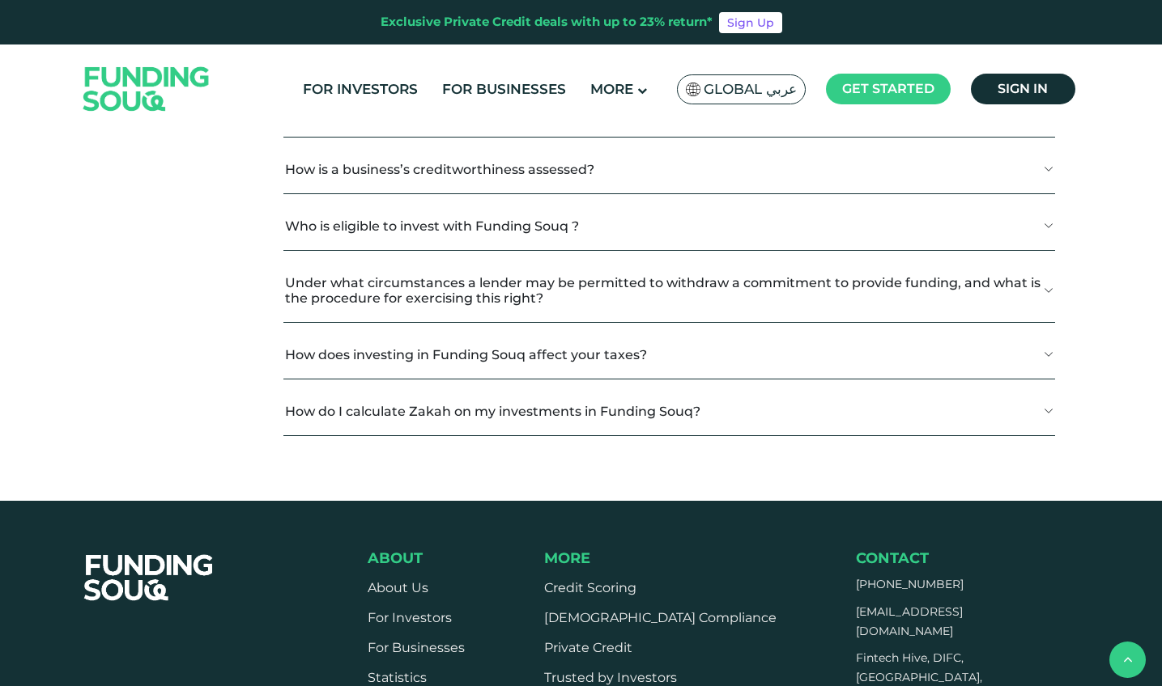
drag, startPoint x: 424, startPoint y: 376, endPoint x: 491, endPoint y: 375, distance: 66.4
click at [491, 66] on span "Investor funds are kept in a fully segregated client monies account operated by…" at bounding box center [653, 50] width 737 height 32
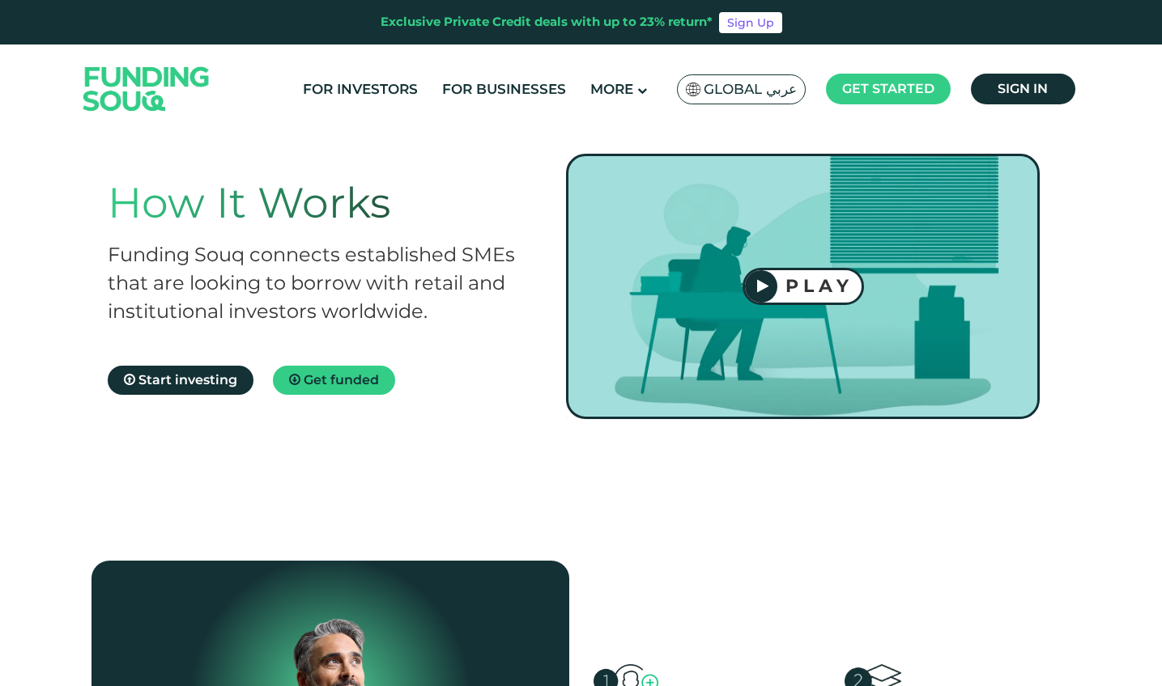
scroll to position [12, 0]
